Goal: Task Accomplishment & Management: Manage account settings

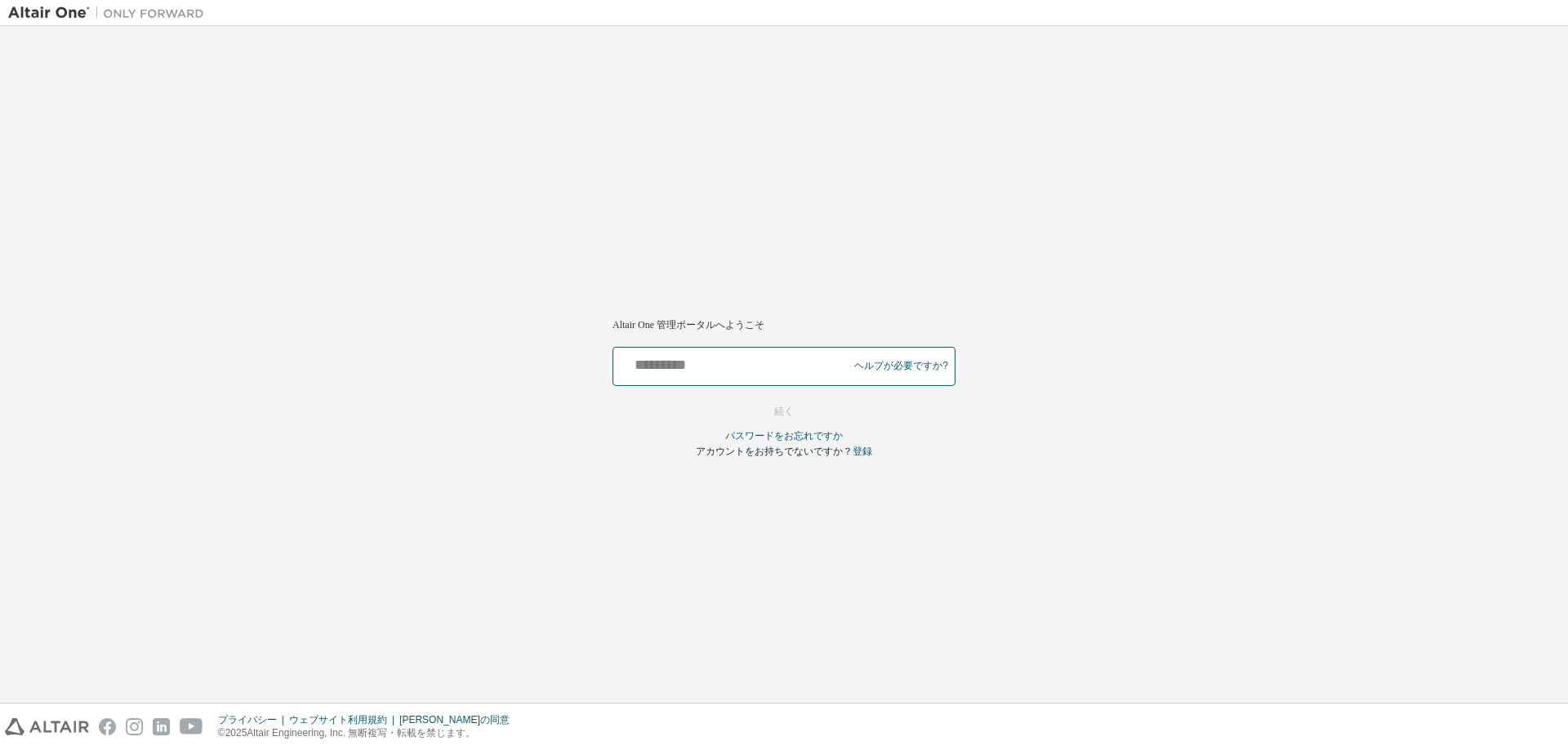
click at [681, 366] on input "text" at bounding box center [732, 362] width 226 height 24
click at [698, 355] on input "text" at bounding box center [732, 362] width 226 height 24
type input "**********"
click at [767, 403] on button "続く" at bounding box center [784, 411] width 54 height 25
